Goal: Transaction & Acquisition: Subscribe to service/newsletter

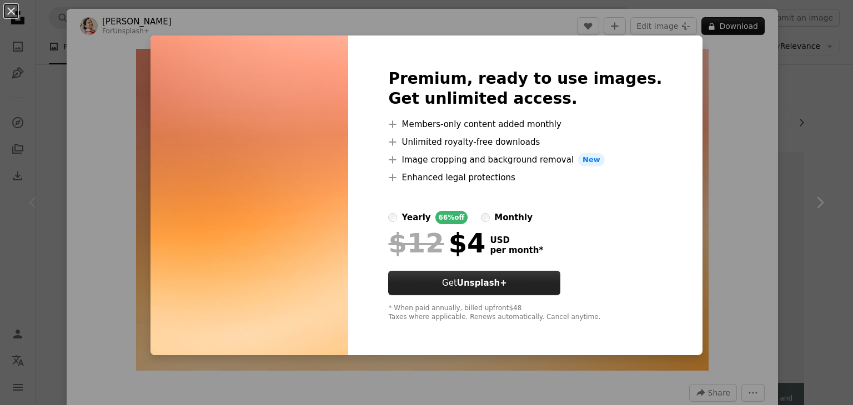
click at [493, 288] on strong "Unsplash+" at bounding box center [482, 283] width 50 height 10
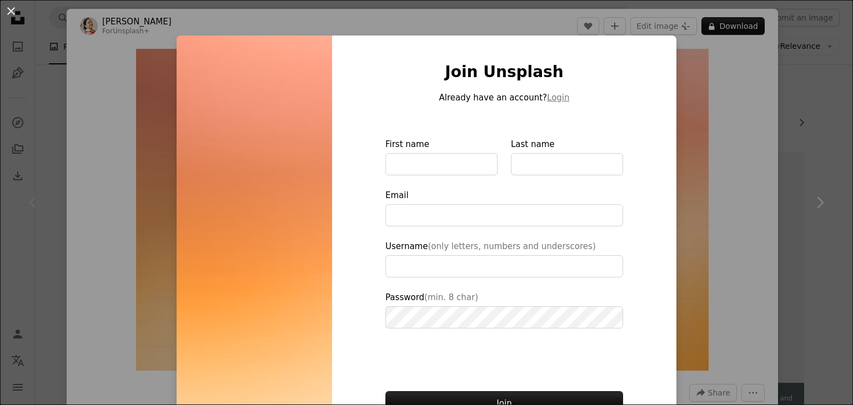
click at [286, 120] on img at bounding box center [254, 251] width 155 height 431
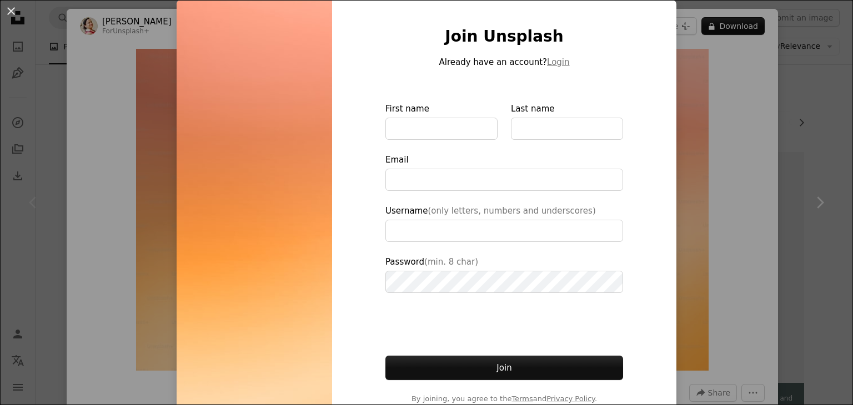
scroll to position [56, 0]
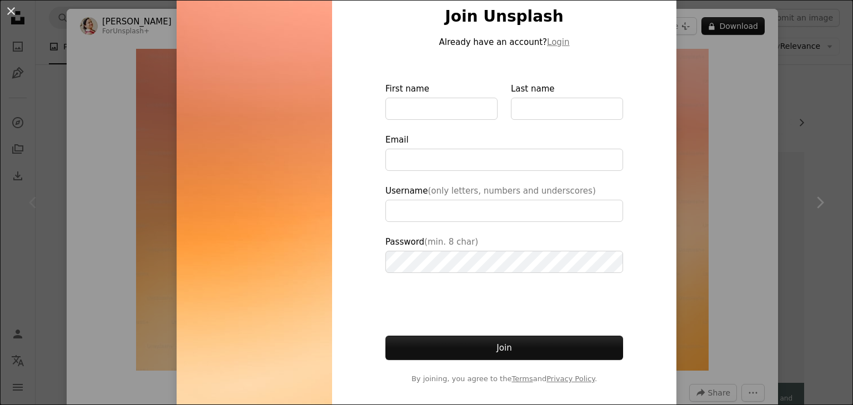
type input "**********"
drag, startPoint x: 790, startPoint y: 136, endPoint x: 774, endPoint y: 144, distance: 18.1
click at [789, 136] on div "An X shape Join Unsplash Already have an account? Login First name Last name Em…" at bounding box center [426, 202] width 853 height 405
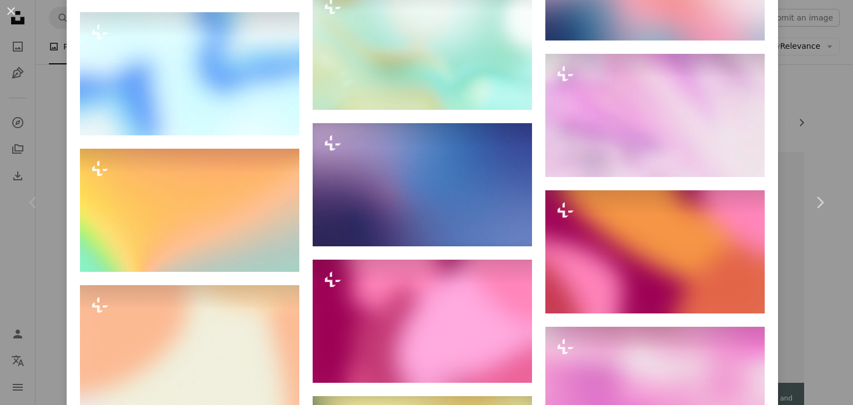
scroll to position [4460, 0]
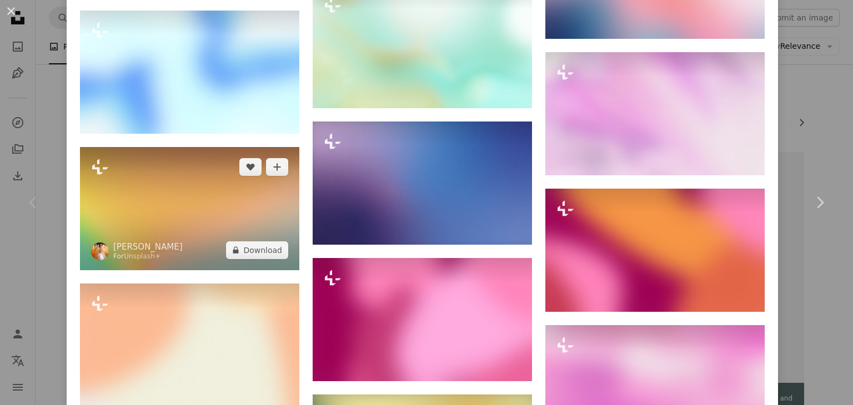
click at [181, 160] on img at bounding box center [189, 208] width 219 height 123
